Goal: Navigation & Orientation: Find specific page/section

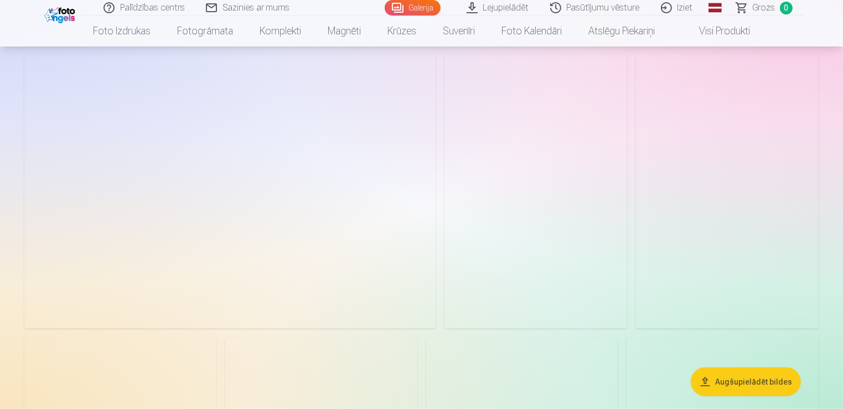
scroll to position [1101, 0]
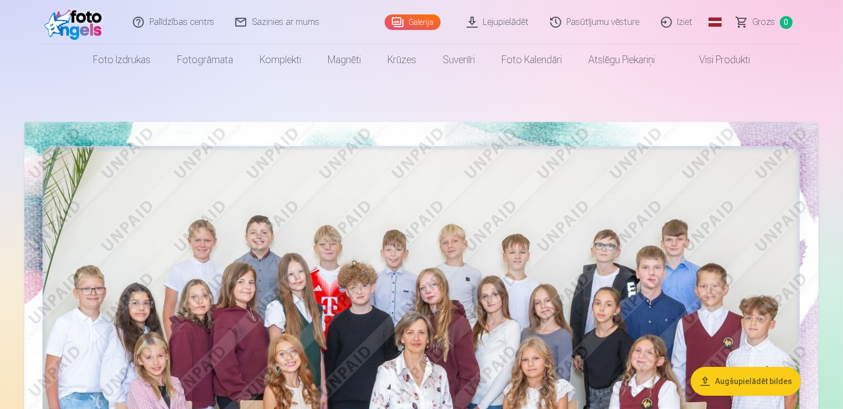
click at [421, 22] on link "Galerija" at bounding box center [413, 22] width 56 height 16
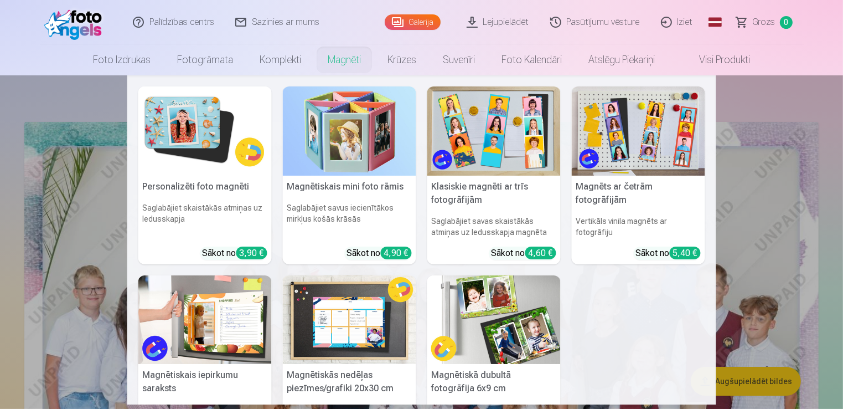
click at [342, 61] on link "Magnēti" at bounding box center [345, 59] width 60 height 31
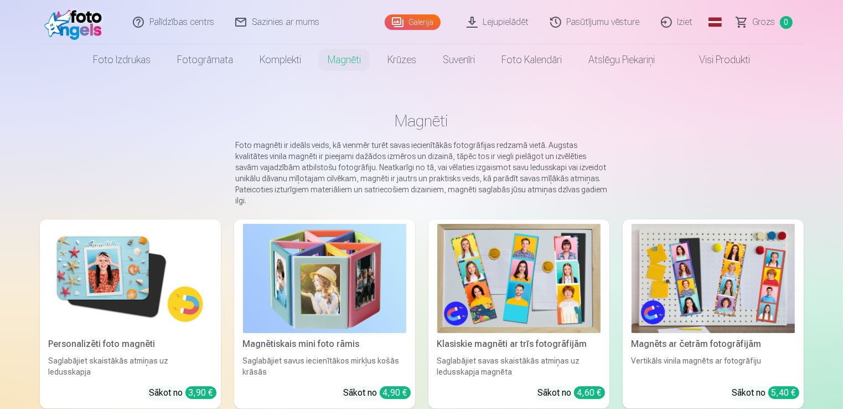
click at [431, 24] on link "Galerija" at bounding box center [413, 22] width 56 height 16
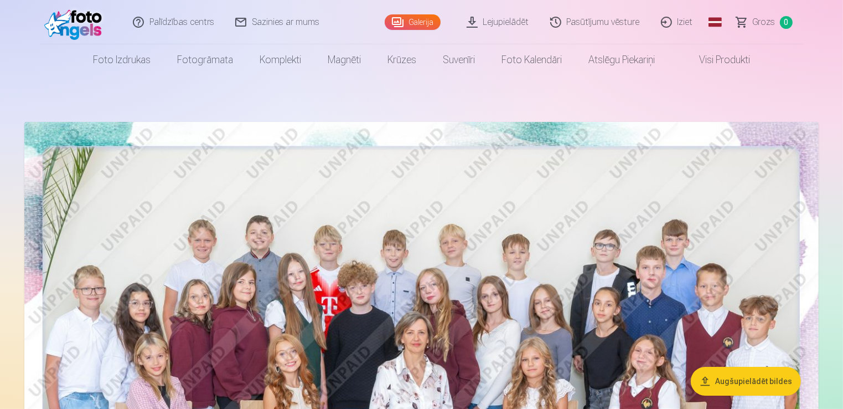
click at [685, 20] on link "Iziet" at bounding box center [677, 22] width 53 height 44
